Goal: Browse casually: Explore the website without a specific task or goal

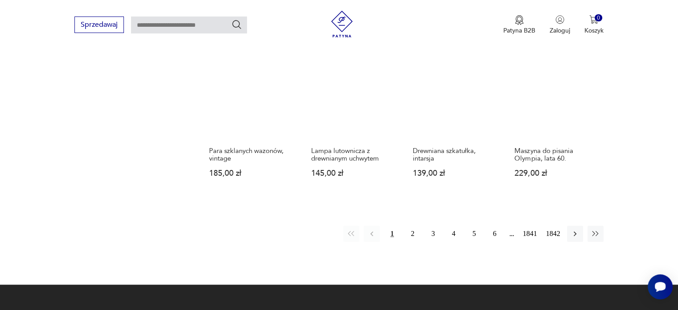
scroll to position [842, 0]
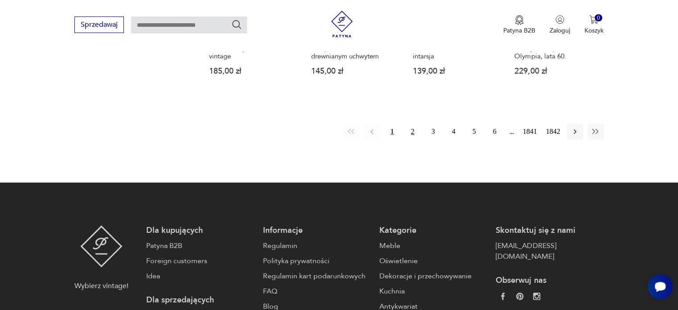
click at [413, 123] on button "2" at bounding box center [413, 131] width 16 height 16
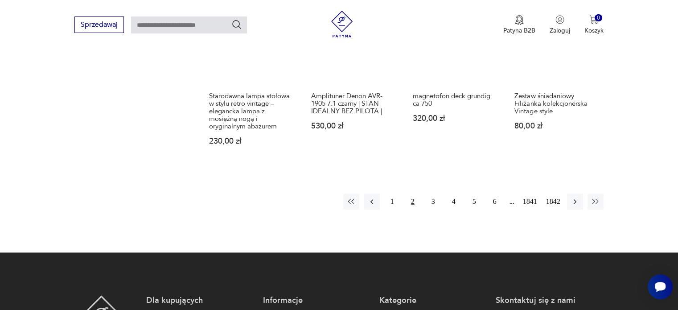
scroll to position [797, 0]
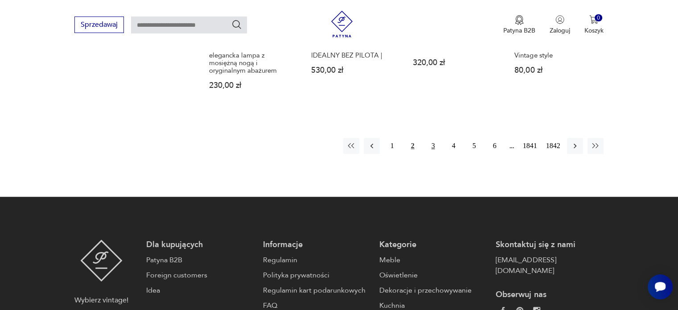
click at [431, 138] on button "3" at bounding box center [433, 146] width 16 height 16
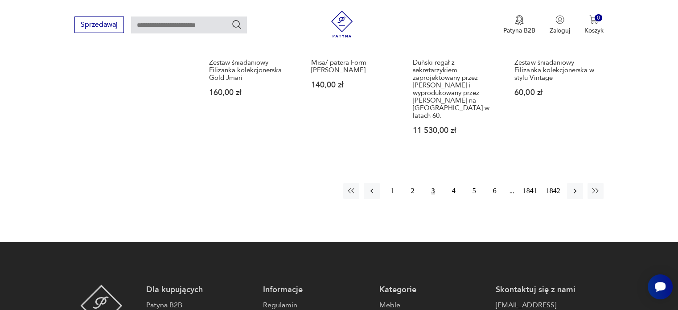
scroll to position [753, 0]
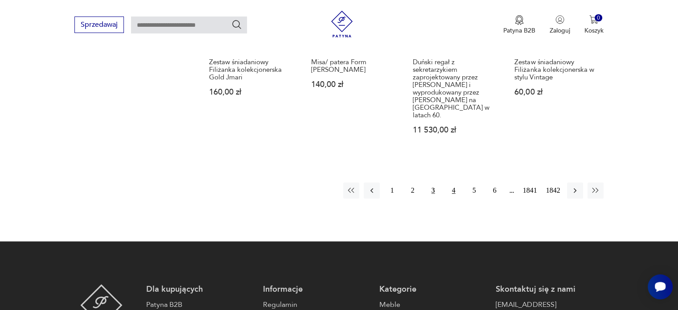
click at [453, 182] on button "4" at bounding box center [454, 190] width 16 height 16
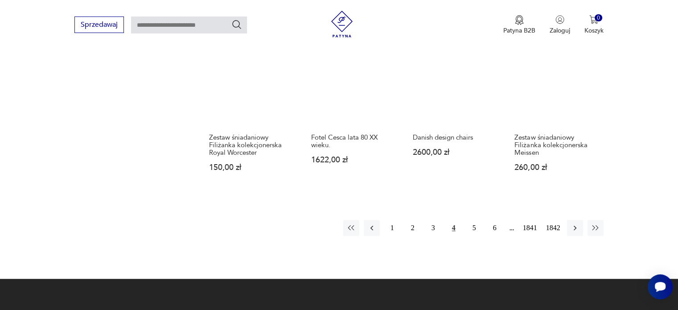
scroll to position [708, 0]
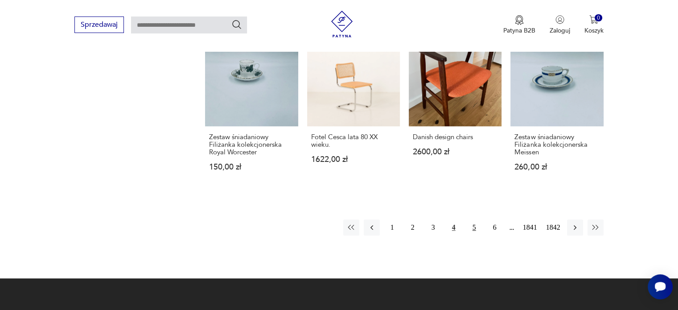
click at [471, 219] on button "5" at bounding box center [474, 227] width 16 height 16
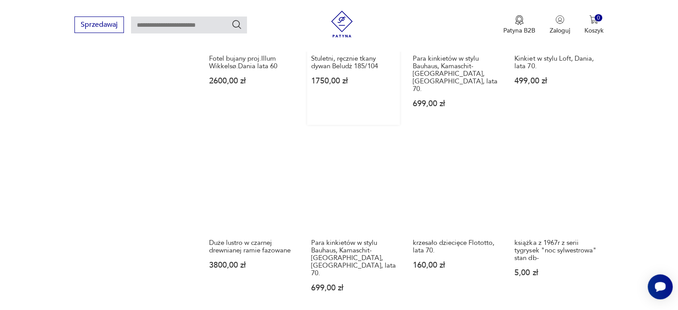
scroll to position [619, 0]
